Goal: Transaction & Acquisition: Purchase product/service

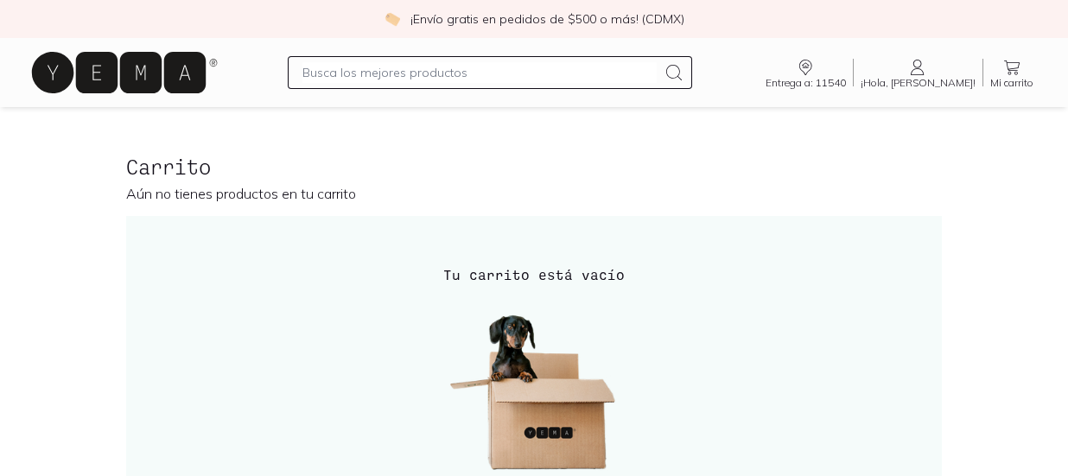
click at [178, 73] on icon at bounding box center [119, 72] width 174 height 41
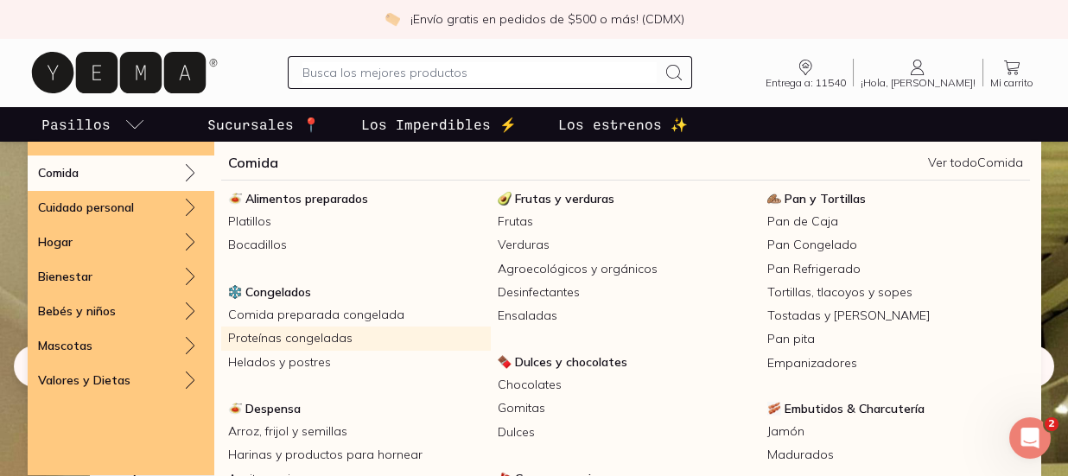
click at [321, 345] on link "Proteínas congeladas" at bounding box center [356, 338] width 270 height 23
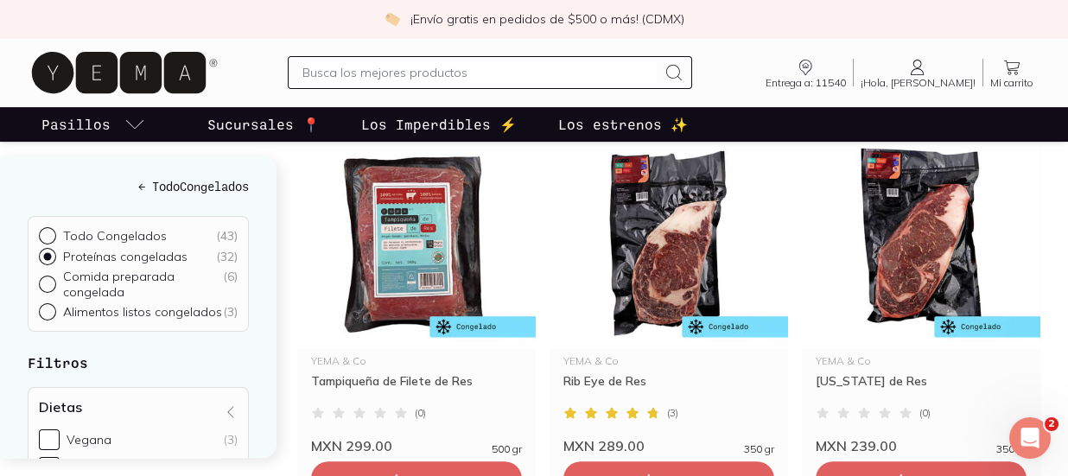
scroll to position [2142, 0]
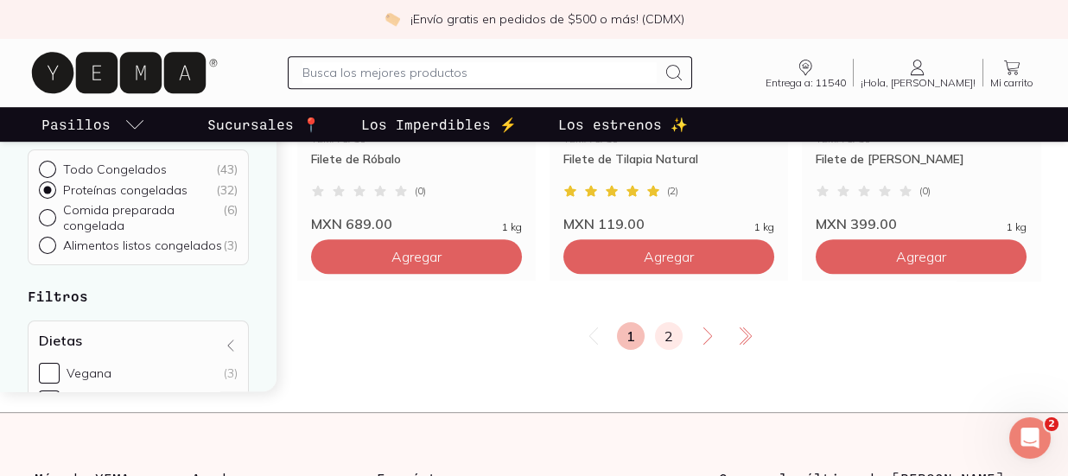
click at [678, 335] on link "2" at bounding box center [669, 336] width 28 height 28
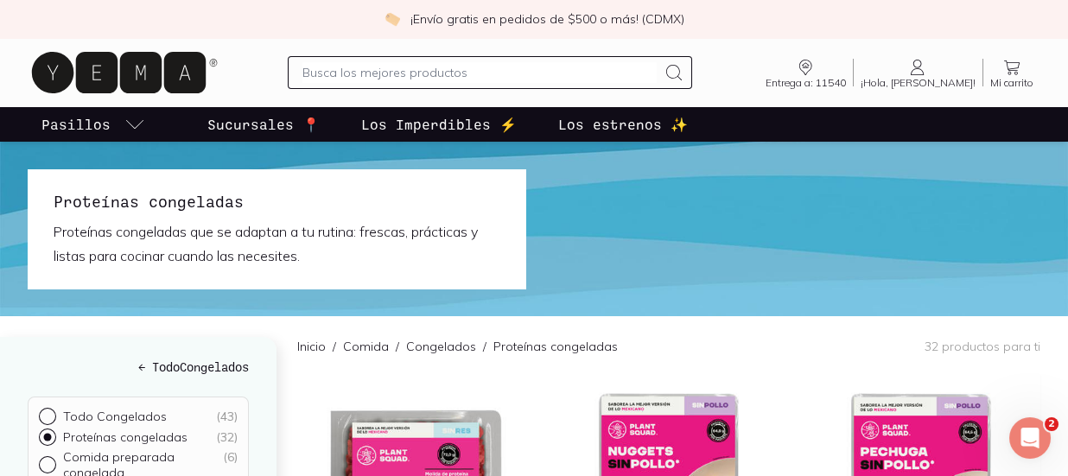
click at [406, 80] on input "text" at bounding box center [480, 72] width 355 height 21
type input "molida"
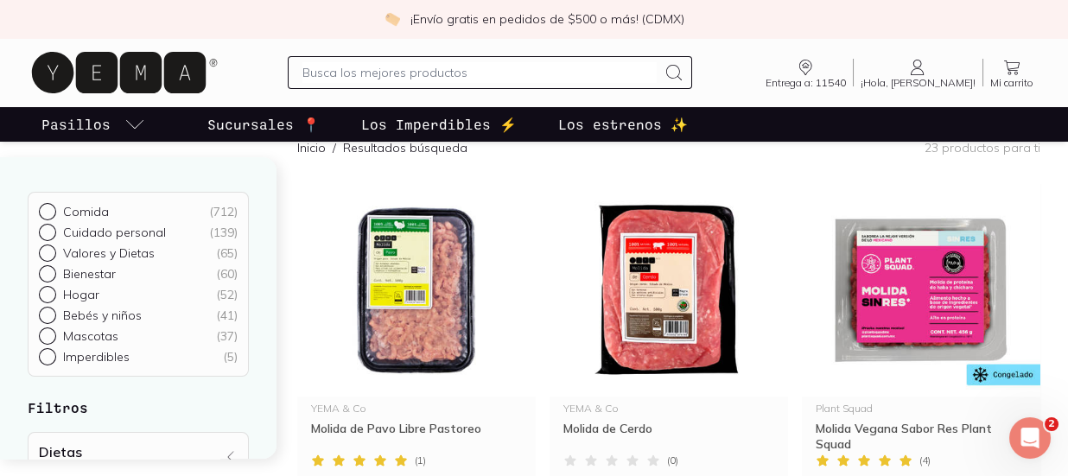
scroll to position [261, 0]
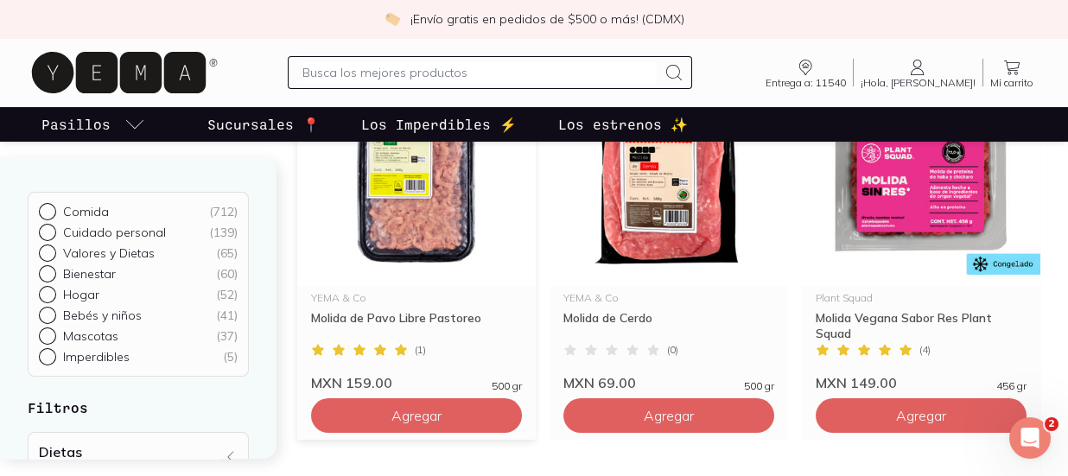
click at [452, 408] on button "Agregar" at bounding box center [416, 415] width 211 height 35
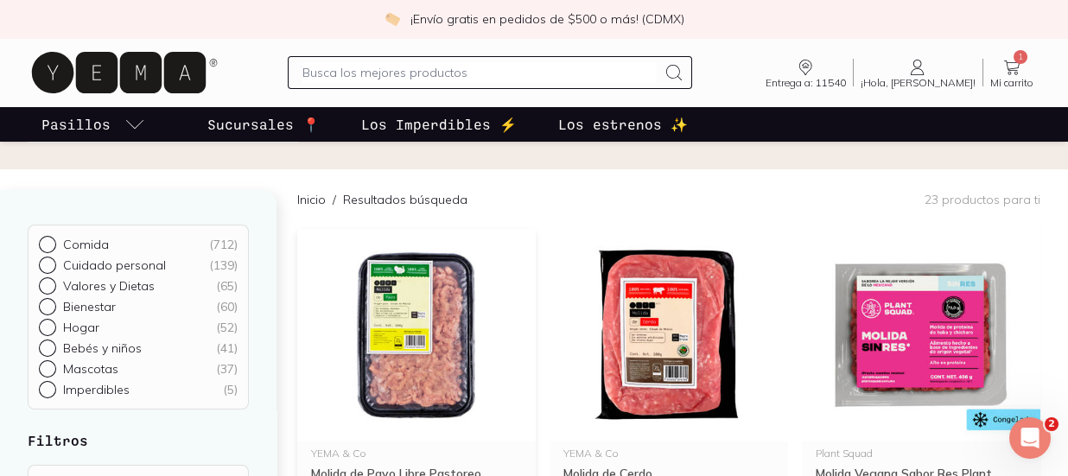
scroll to position [0, 0]
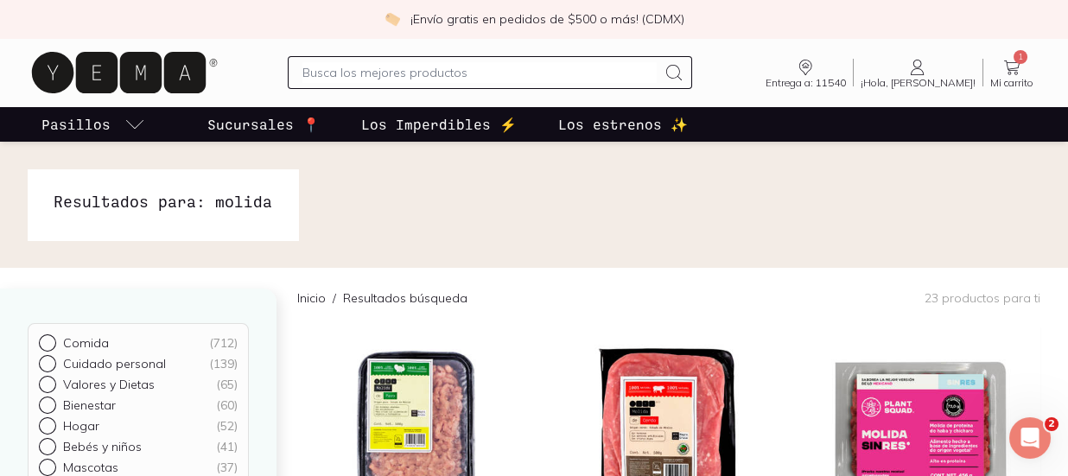
click at [332, 73] on input "text" at bounding box center [480, 72] width 355 height 21
type input "carne"
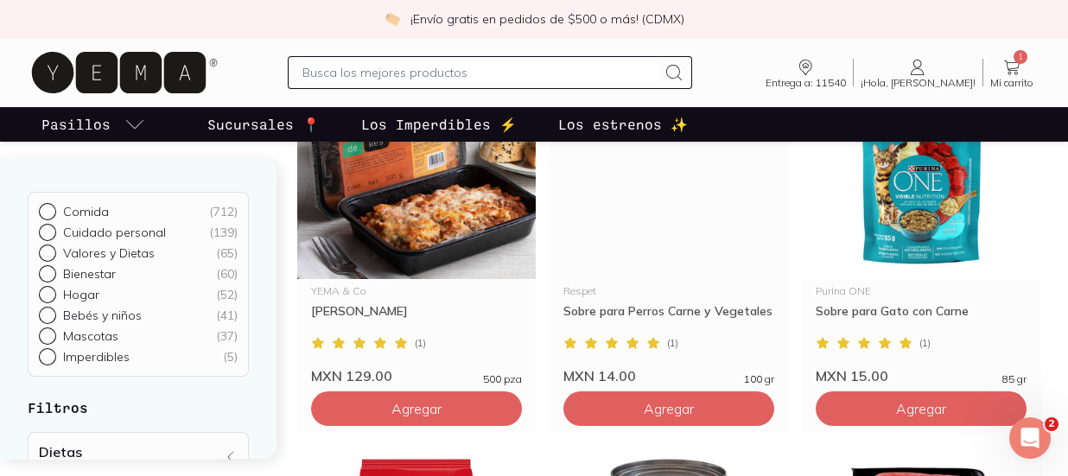
scroll to position [434, 0]
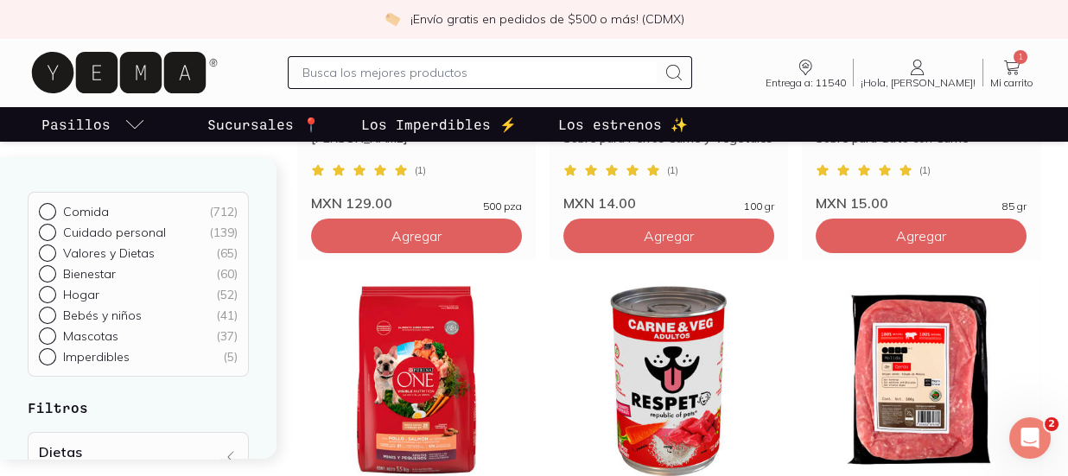
click at [366, 66] on input "text" at bounding box center [480, 72] width 355 height 21
type input "res"
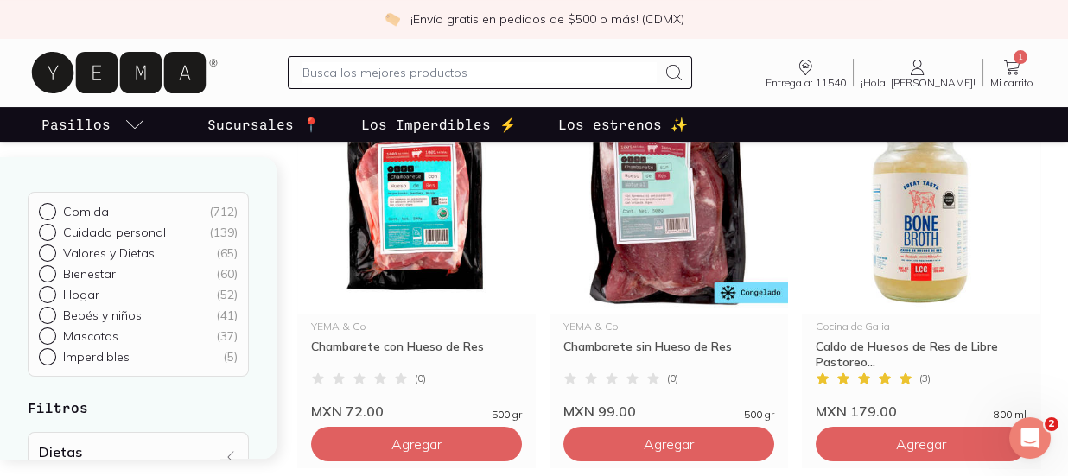
scroll to position [1365, 0]
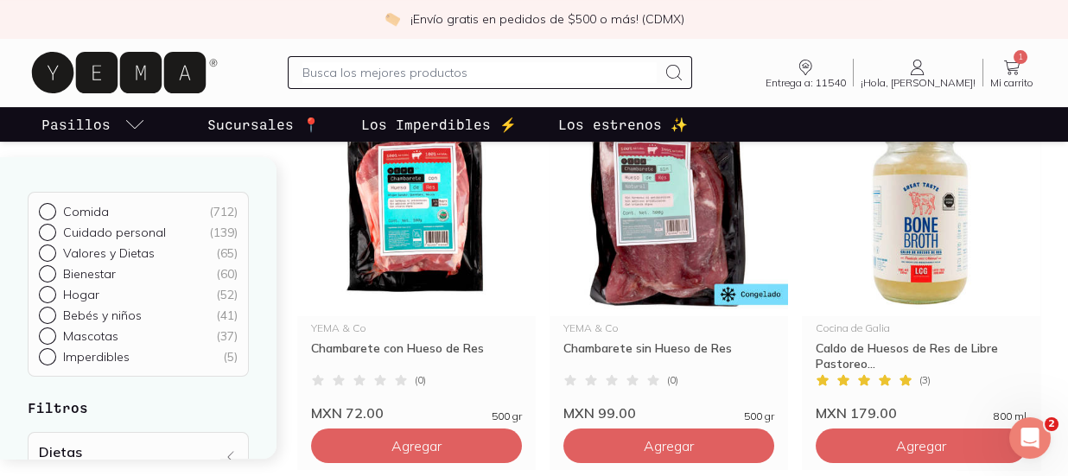
click at [443, 69] on input "text" at bounding box center [480, 72] width 355 height 21
type input "chocolate"
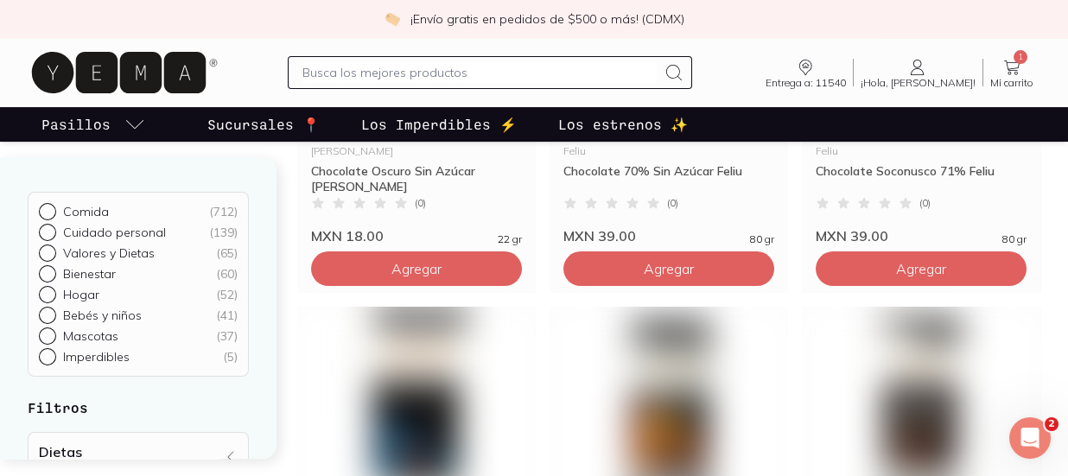
scroll to position [1163, 0]
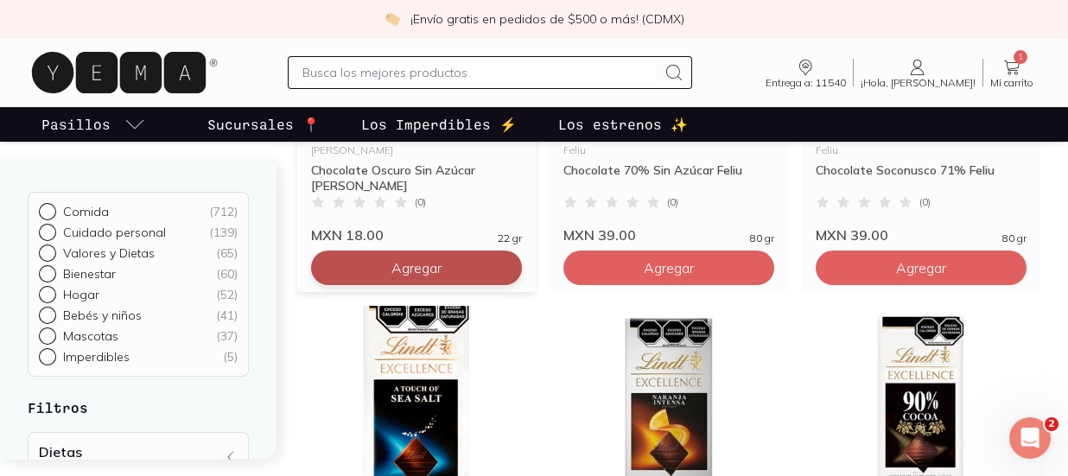
click at [468, 279] on button "Agregar" at bounding box center [416, 268] width 211 height 35
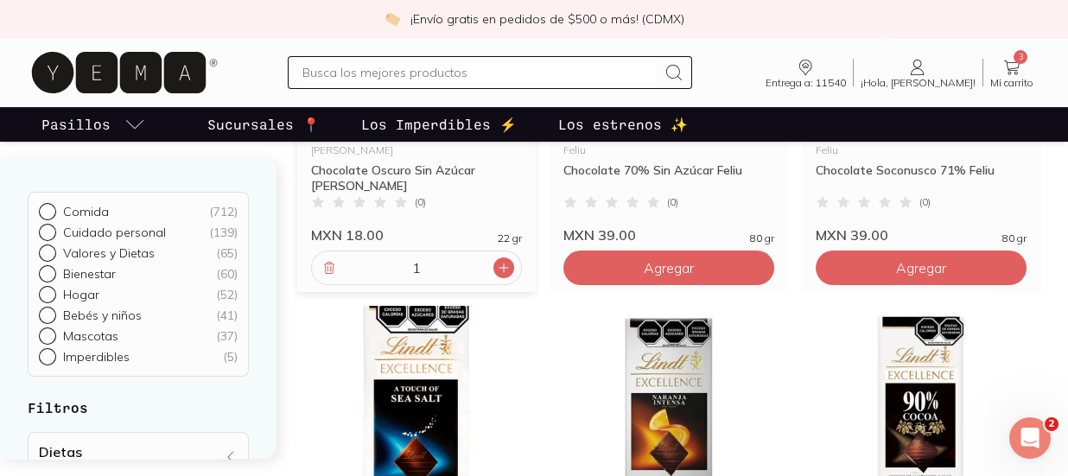
click at [506, 264] on icon at bounding box center [504, 268] width 14 height 14
type input "2"
click at [380, 66] on input "text" at bounding box center [480, 72] width 355 height 21
type input "gomitas"
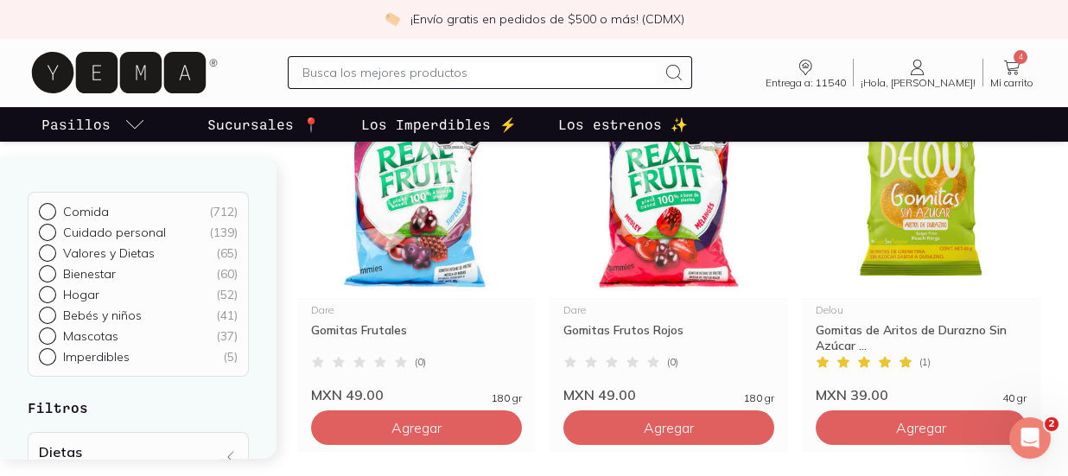
scroll to position [626, 0]
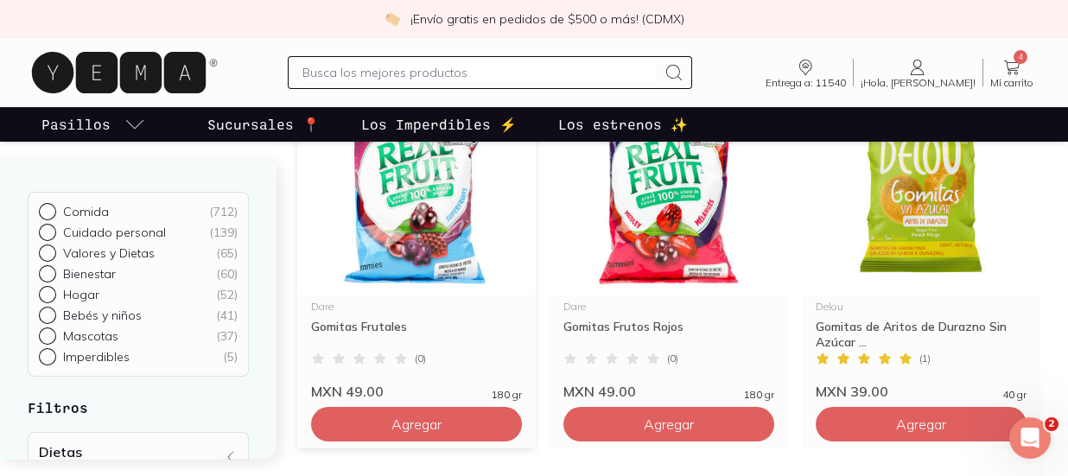
click at [435, 446] on div "Dare Gomitas Frutales ( 0 ) MXN 49.00 180 gr Agregar" at bounding box center [416, 265] width 239 height 366
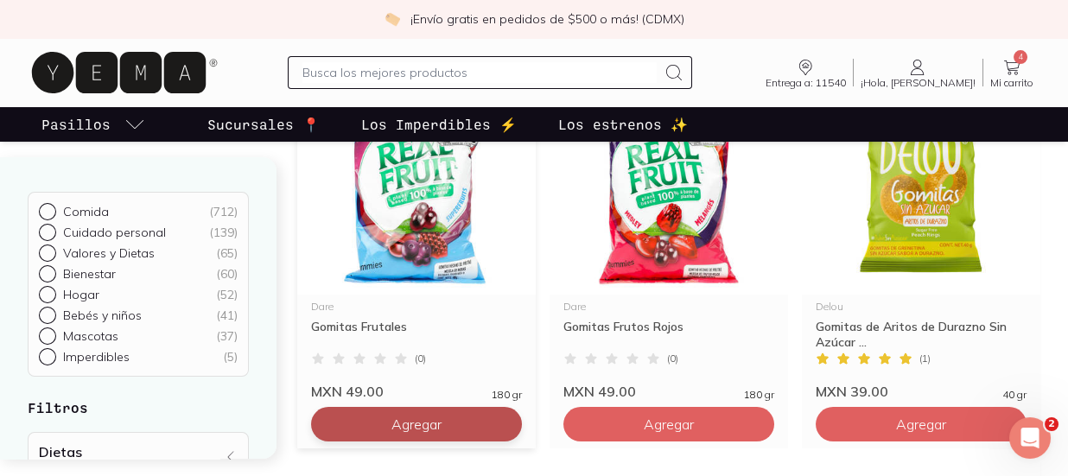
click at [421, 428] on span "Agregar" at bounding box center [417, 424] width 50 height 17
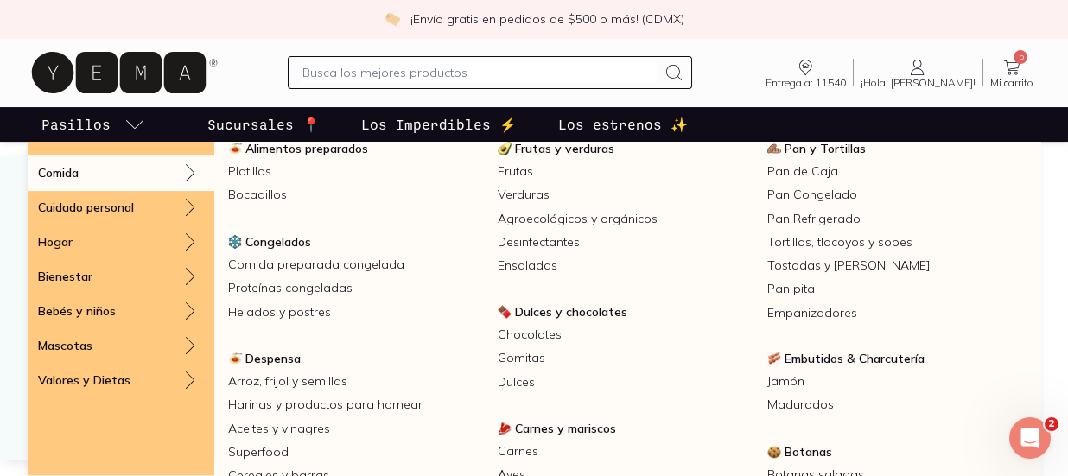
scroll to position [67, 0]
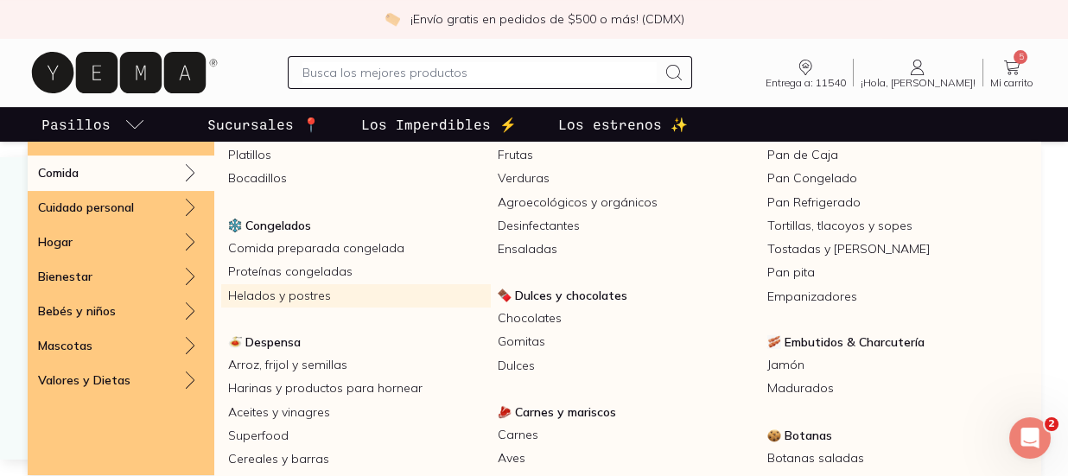
click at [285, 289] on link "Helados y postres" at bounding box center [356, 295] width 270 height 23
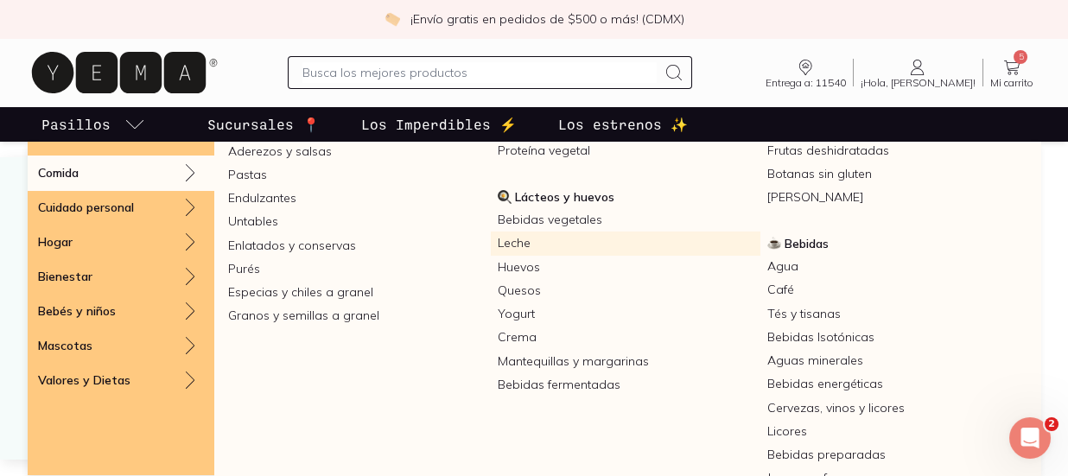
scroll to position [423, 0]
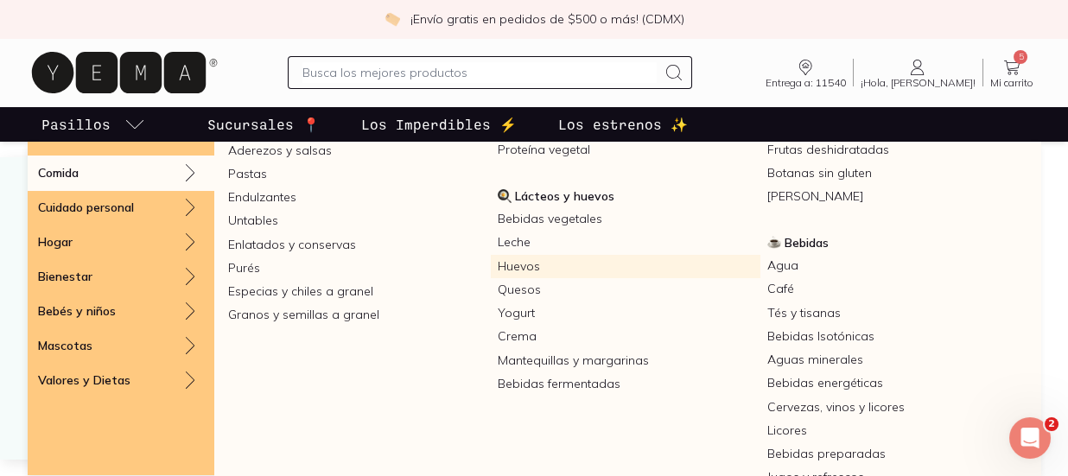
click at [511, 261] on link "Huevos" at bounding box center [626, 266] width 270 height 23
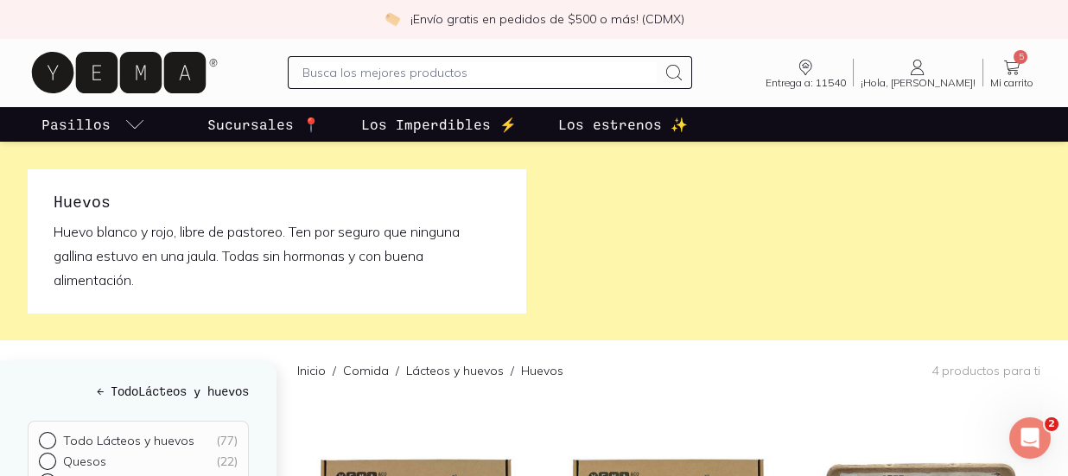
scroll to position [147, 0]
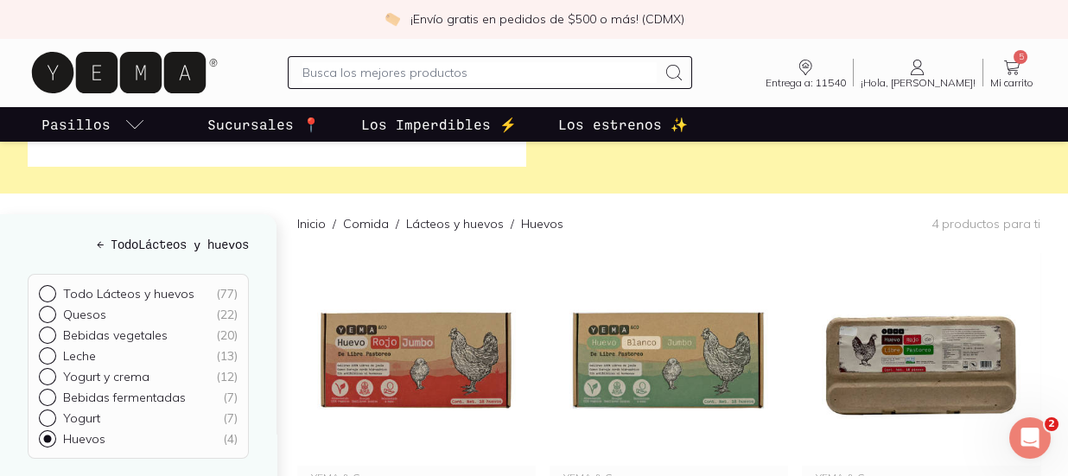
click at [396, 73] on input "text" at bounding box center [480, 72] width 355 height 21
type input "claras"
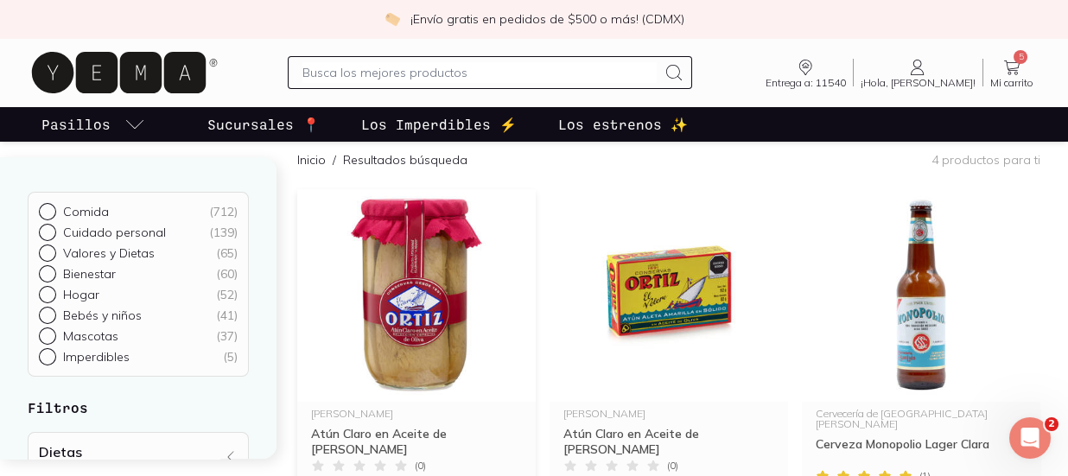
scroll to position [140, 0]
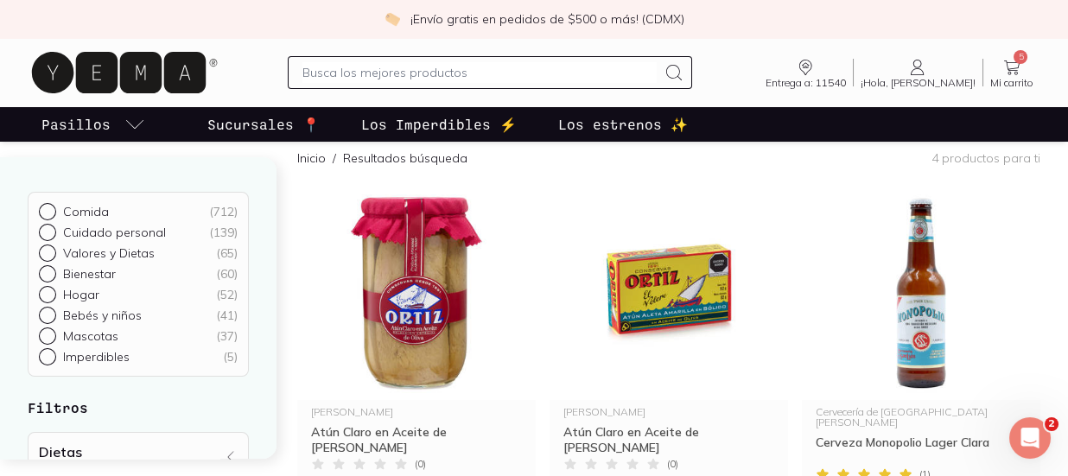
click at [401, 78] on input "text" at bounding box center [480, 72] width 355 height 21
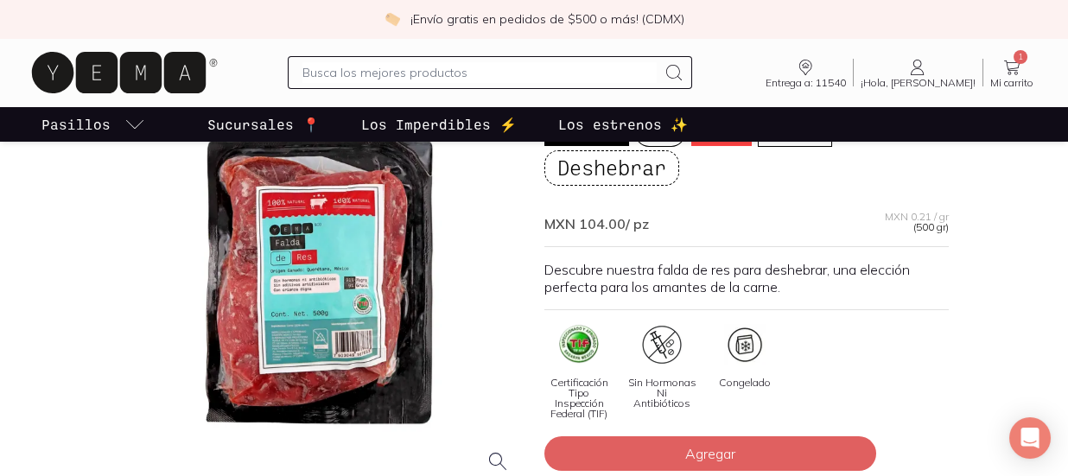
scroll to position [119, 0]
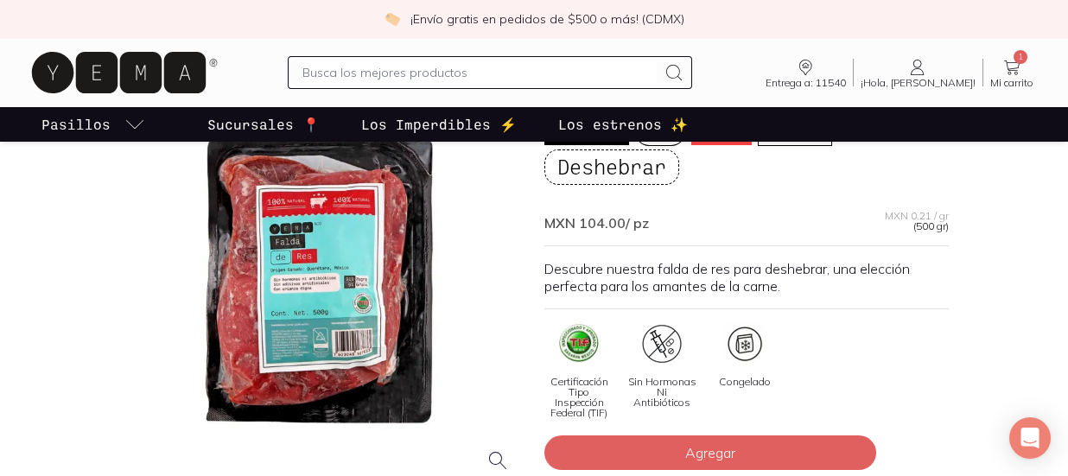
click at [391, 325] on div at bounding box center [321, 284] width 405 height 405
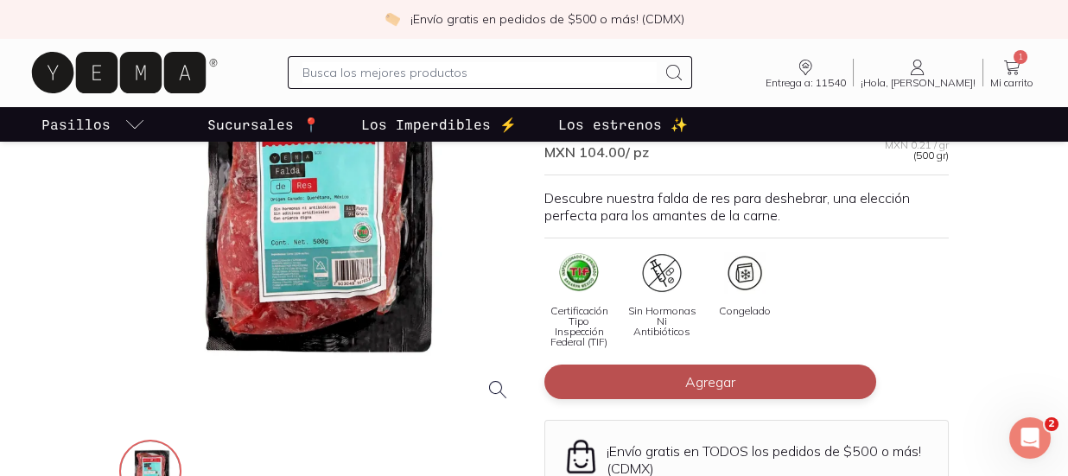
click at [677, 369] on button "Agregar" at bounding box center [711, 382] width 332 height 35
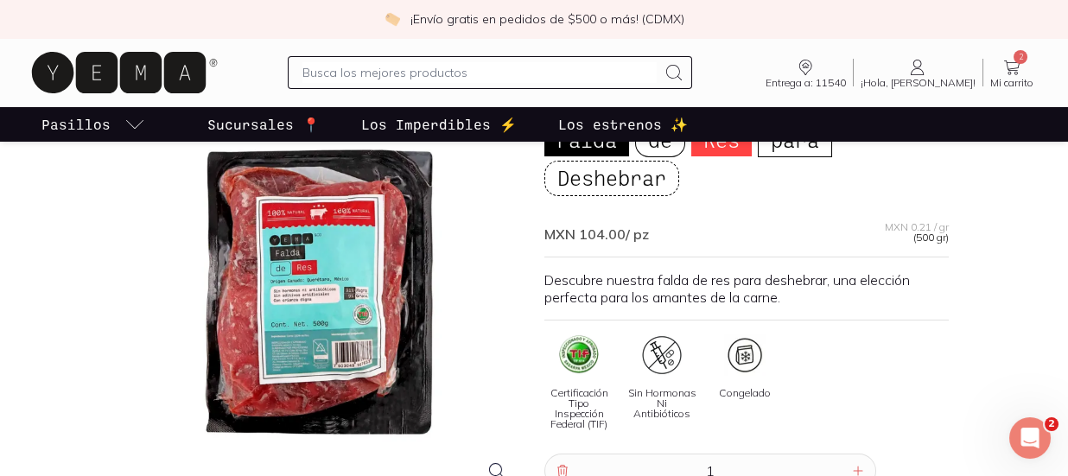
scroll to position [0, 0]
